Goal: Task Accomplishment & Management: Use online tool/utility

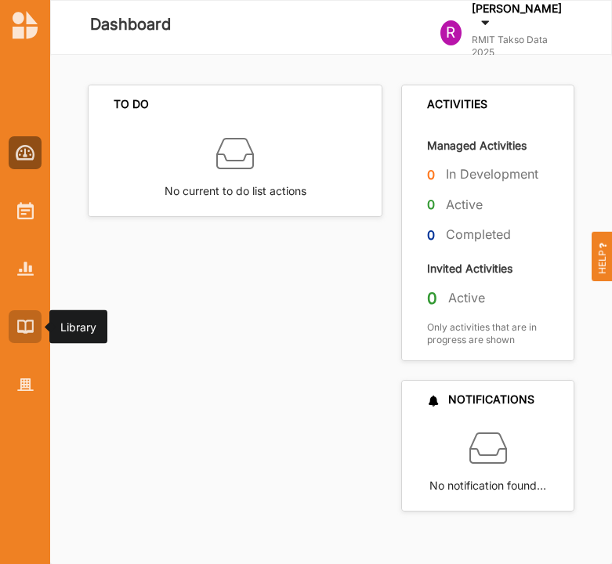
click at [25, 334] on div at bounding box center [25, 326] width 33 height 33
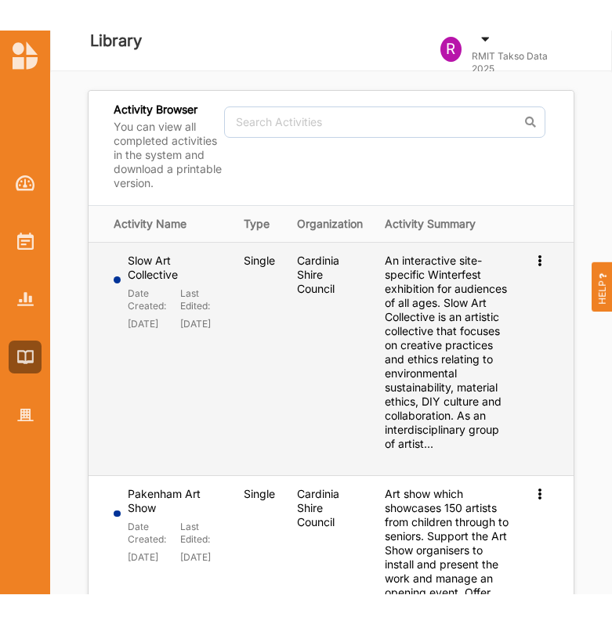
scroll to position [15, 0]
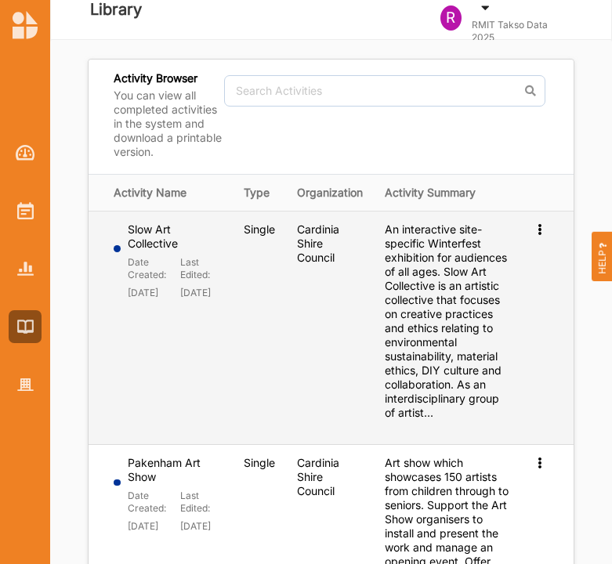
click at [539, 229] on icon at bounding box center [538, 227] width 13 height 11
click at [498, 253] on span "Preview" at bounding box center [513, 253] width 41 height 13
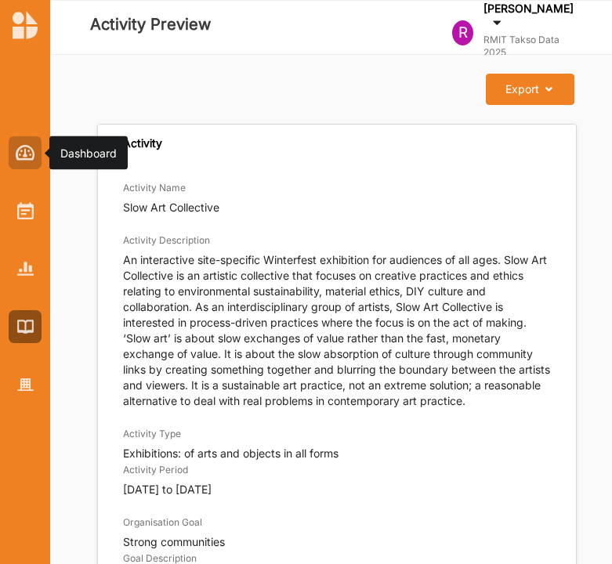
click at [23, 161] on div at bounding box center [25, 152] width 33 height 33
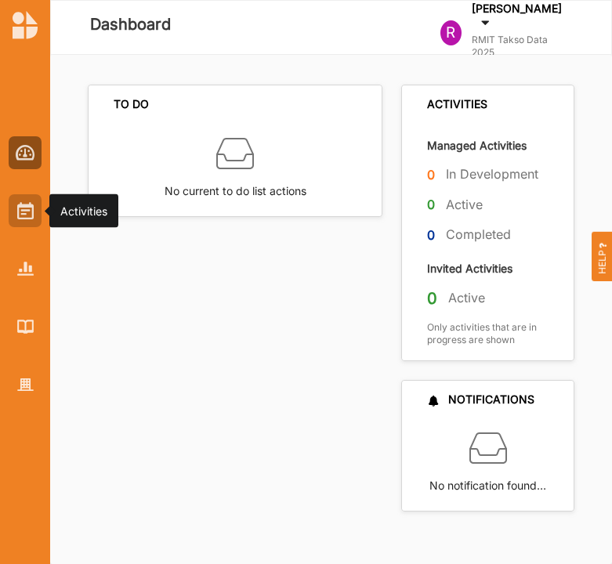
click at [34, 212] on div at bounding box center [25, 210] width 33 height 33
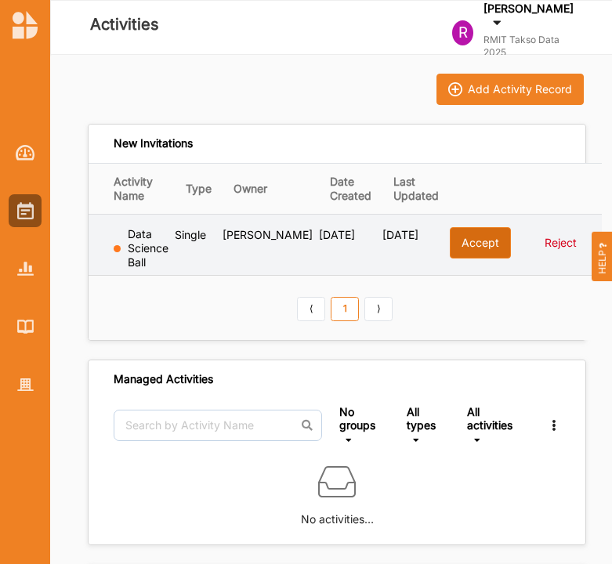
click at [464, 240] on button "Accept" at bounding box center [479, 242] width 61 height 31
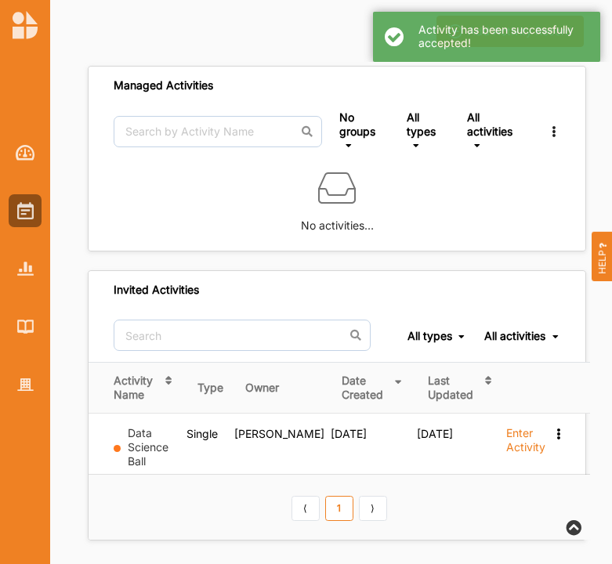
scroll to position [60, 0]
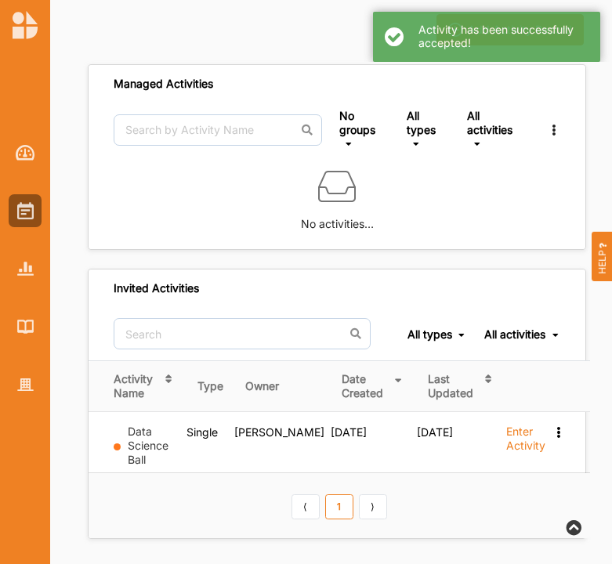
click at [145, 434] on link "Data Science Ball" at bounding box center [148, 444] width 41 height 41
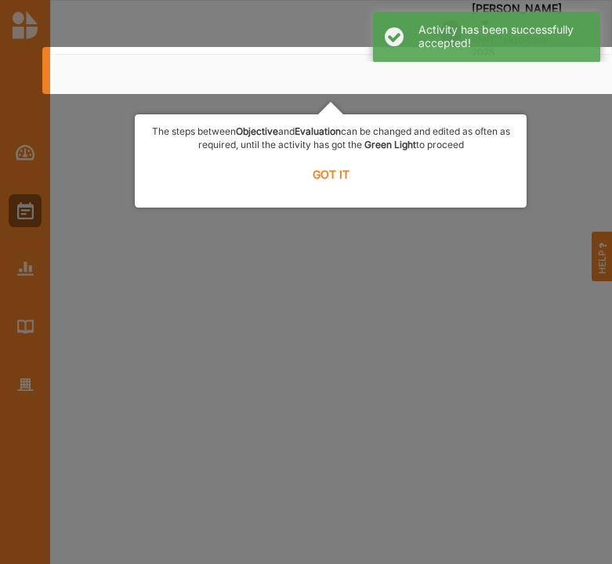
select select "2"
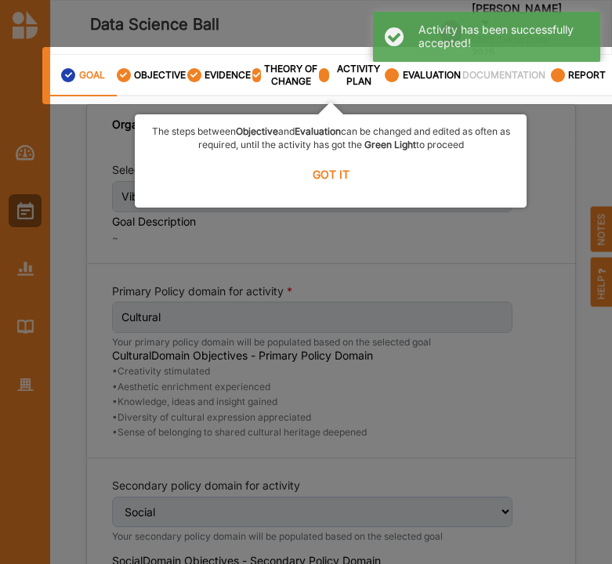
click at [334, 171] on label "GOT IT" at bounding box center [330, 174] width 371 height 34
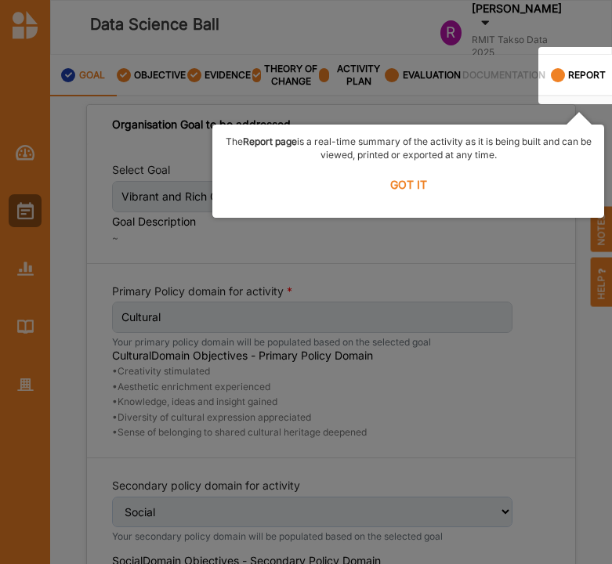
click at [435, 188] on label "GOT IT" at bounding box center [407, 184] width 371 height 34
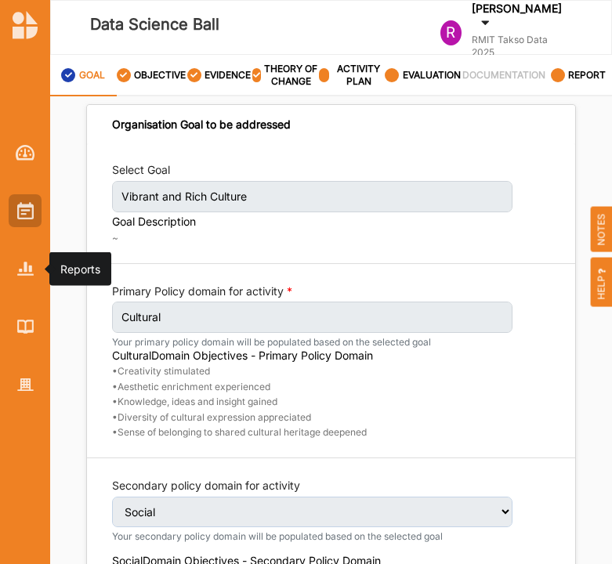
click at [22, 212] on img at bounding box center [25, 210] width 16 height 17
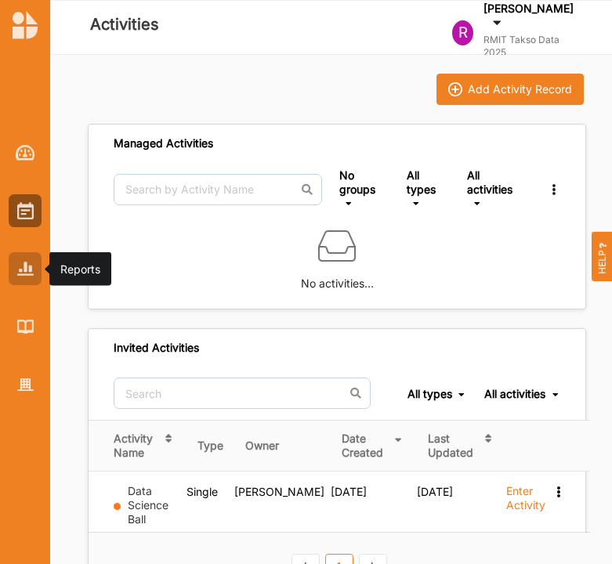
click at [31, 276] on div at bounding box center [25, 268] width 33 height 33
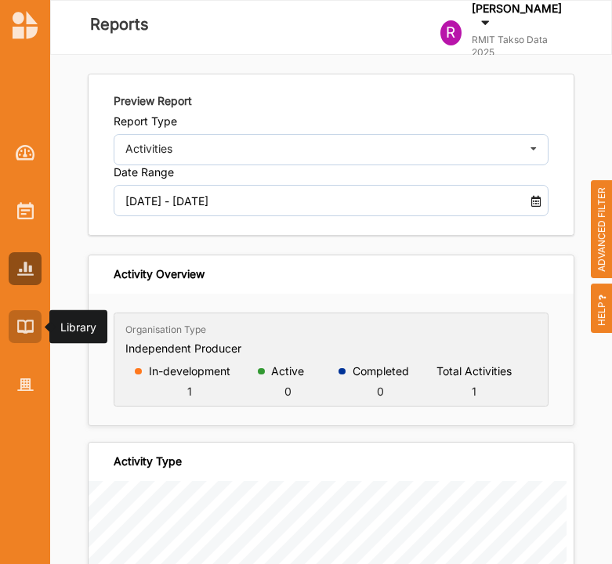
click at [31, 322] on img at bounding box center [25, 325] width 16 height 13
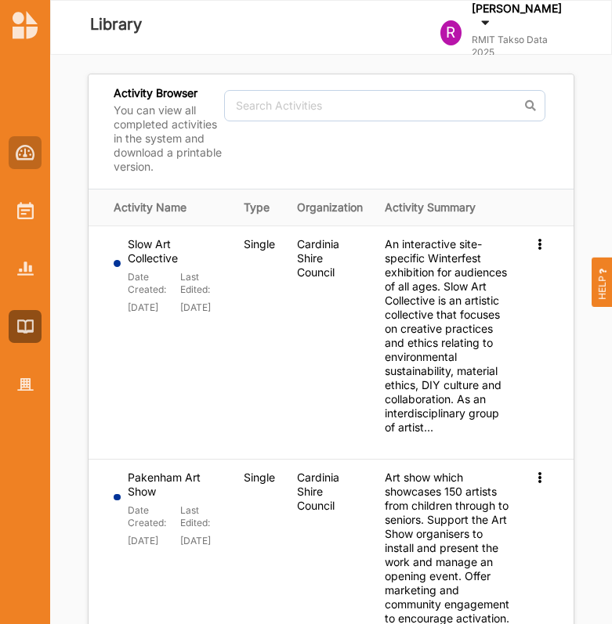
click at [27, 146] on img at bounding box center [26, 153] width 20 height 16
